Goal: Task Accomplishment & Management: Manage account settings

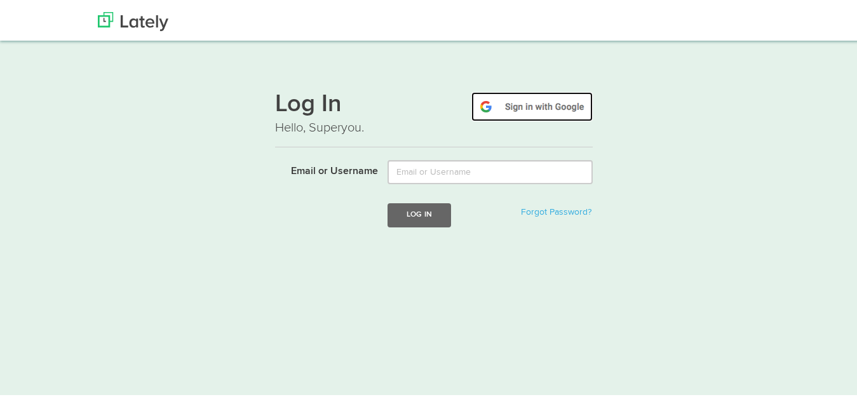
click at [559, 110] on img at bounding box center [532, 104] width 121 height 29
click at [525, 103] on img at bounding box center [532, 104] width 121 height 29
click at [540, 107] on img at bounding box center [532, 104] width 121 height 29
